Goal: Information Seeking & Learning: Understand process/instructions

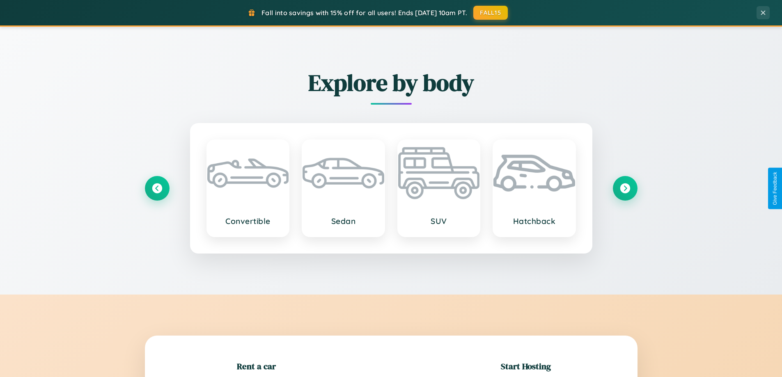
scroll to position [177, 0]
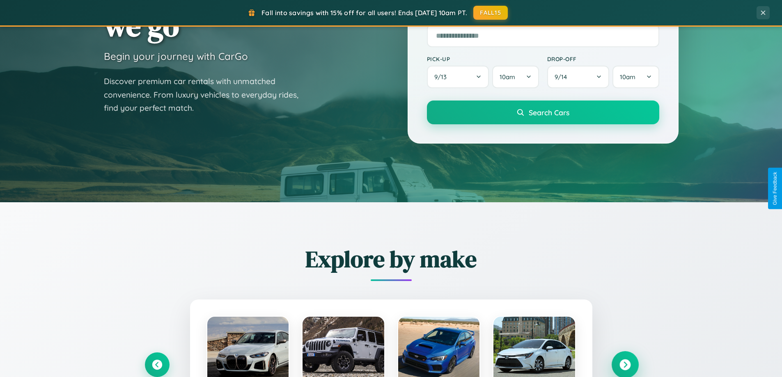
click at [625, 365] on icon at bounding box center [625, 365] width 11 height 11
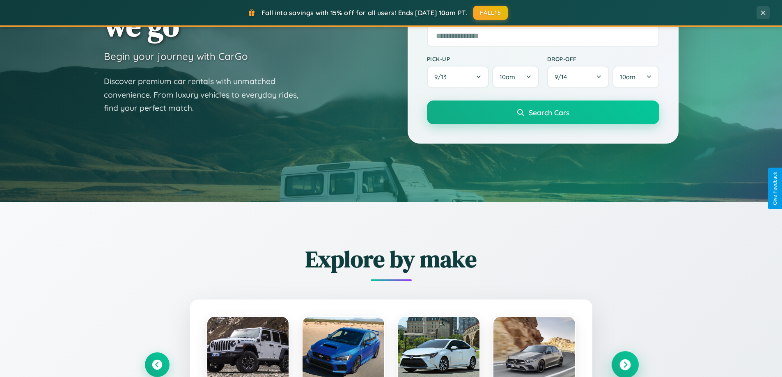
click at [625, 365] on icon at bounding box center [625, 365] width 11 height 11
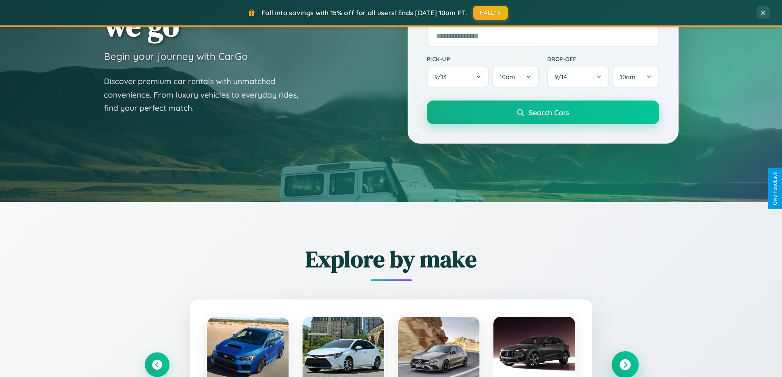
click at [625, 364] on icon at bounding box center [625, 365] width 11 height 11
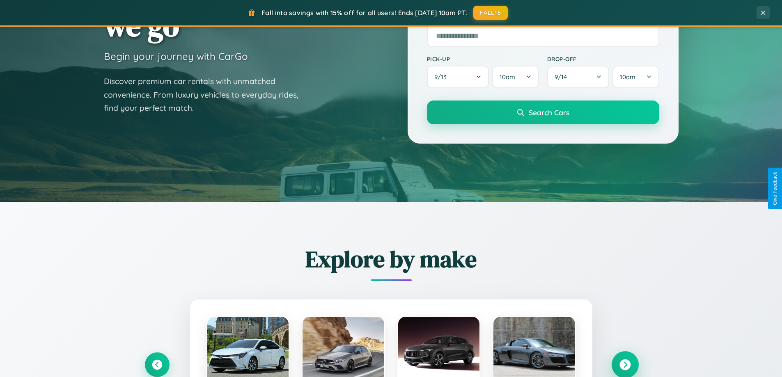
scroll to position [1580, 0]
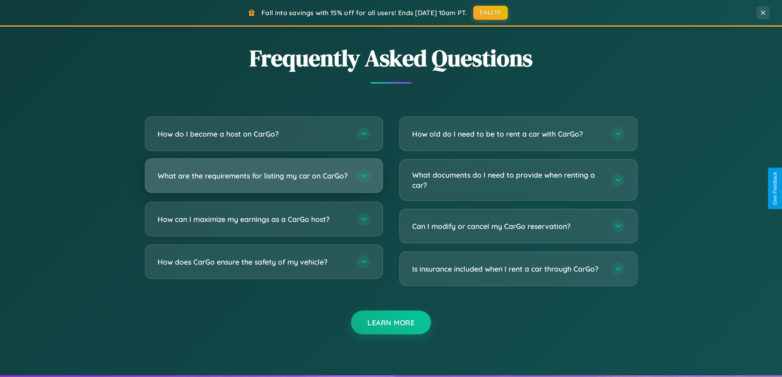
click at [264, 179] on h3 "What are the requirements for listing my car on CarGo?" at bounding box center [253, 176] width 191 height 10
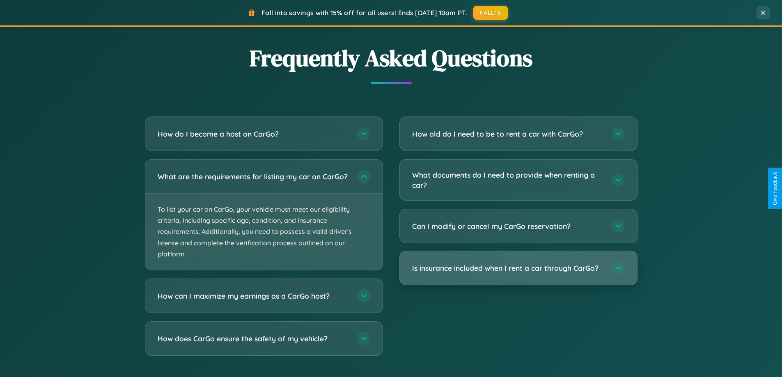
click at [518, 269] on h3 "Is insurance included when I rent a car through CarGo?" at bounding box center [507, 268] width 191 height 10
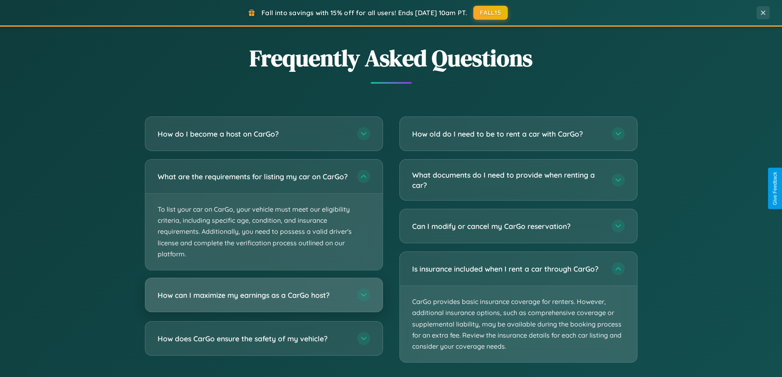
click at [264, 301] on h3 "How can I maximize my earnings as a CarGo host?" at bounding box center [253, 295] width 191 height 10
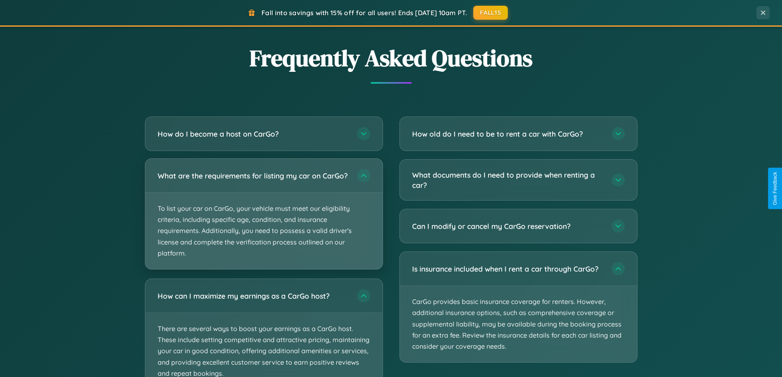
click at [264, 218] on p "To list your car on CarGo, your vehicle must meet our eligibility criteria, inc…" at bounding box center [263, 231] width 237 height 76
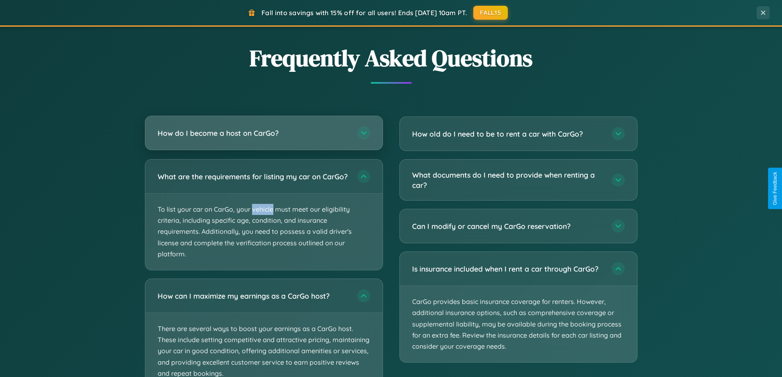
click at [264, 134] on h3 "How do I become a host on CarGo?" at bounding box center [253, 133] width 191 height 10
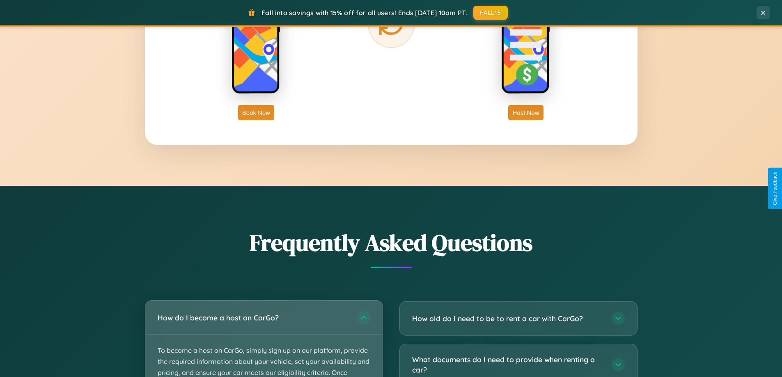
scroll to position [0, 0]
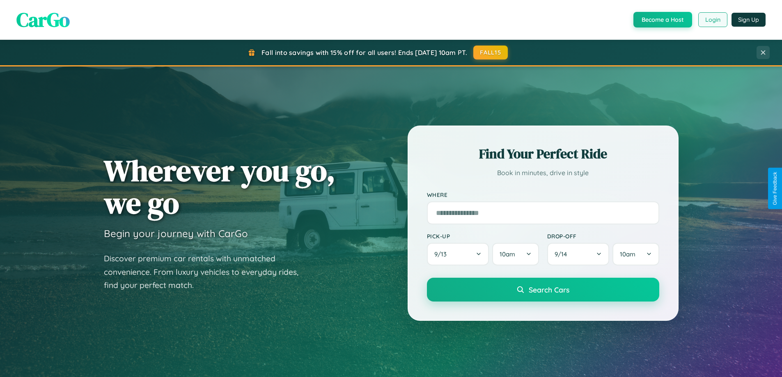
click at [712, 20] on button "Login" at bounding box center [712, 19] width 29 height 15
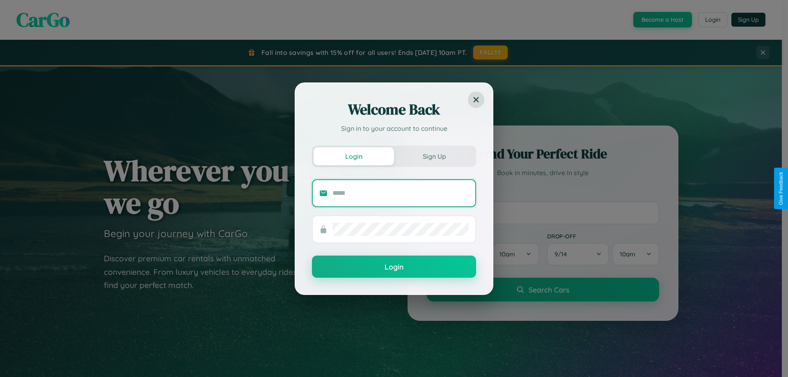
click at [401, 193] on input "text" at bounding box center [401, 193] width 136 height 13
type input "**********"
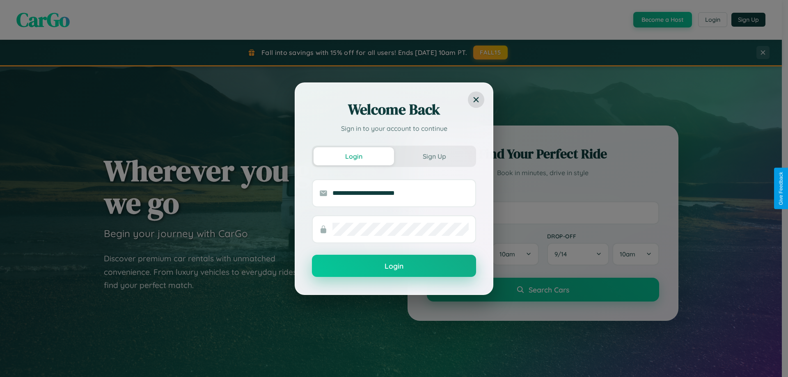
click at [394, 266] on button "Login" at bounding box center [394, 266] width 164 height 22
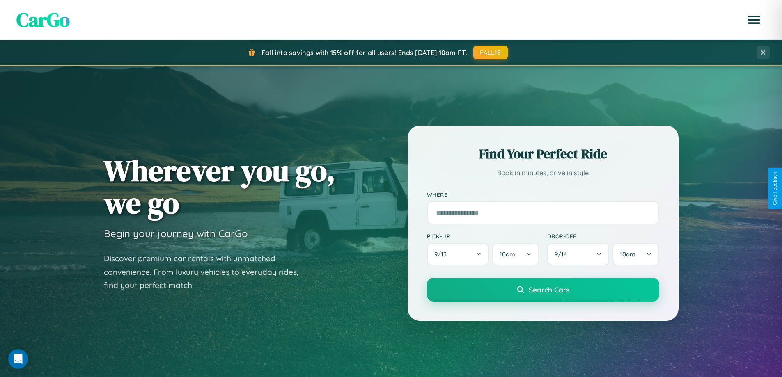
scroll to position [822, 0]
